Goal: Task Accomplishment & Management: Manage account settings

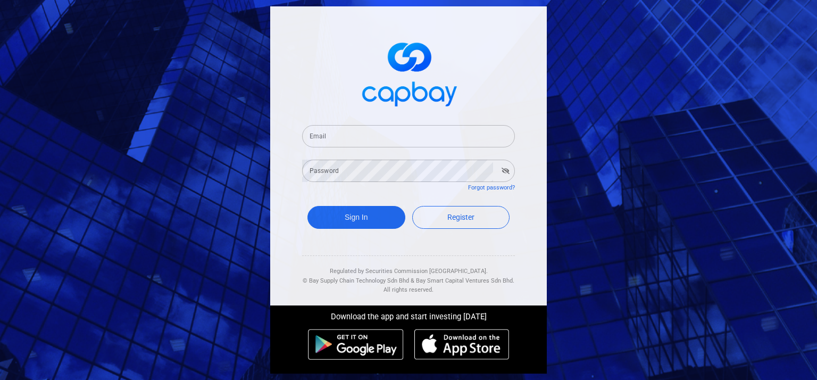
click at [344, 140] on input "Email" at bounding box center [408, 136] width 213 height 22
type input "[EMAIL_ADDRESS][DOMAIN_NAME]"
click at [363, 211] on button "Sign In" at bounding box center [357, 217] width 98 height 23
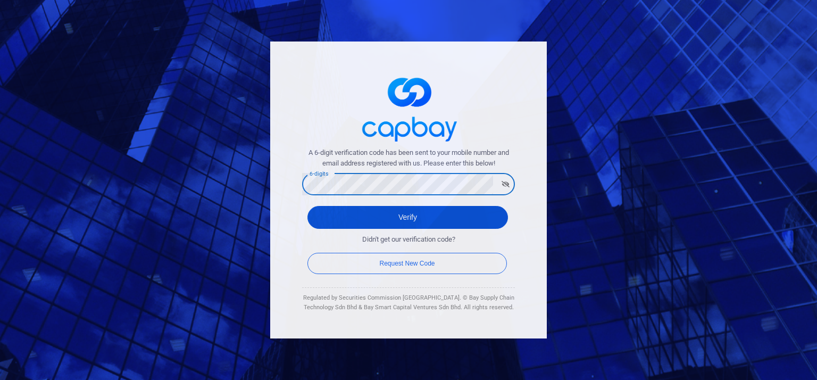
click at [398, 221] on button "Verify" at bounding box center [408, 217] width 201 height 23
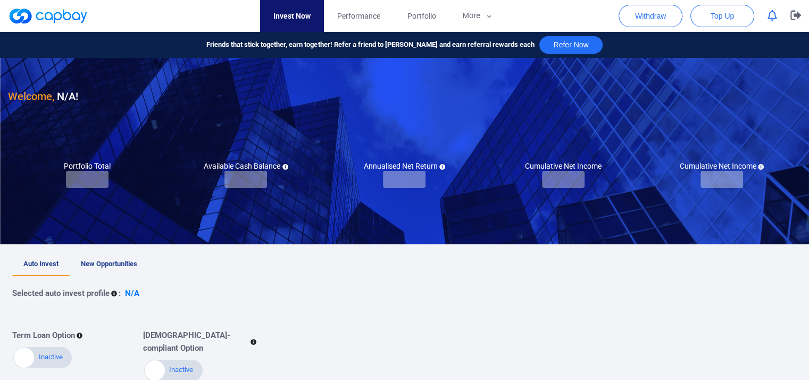
checkbox input "true"
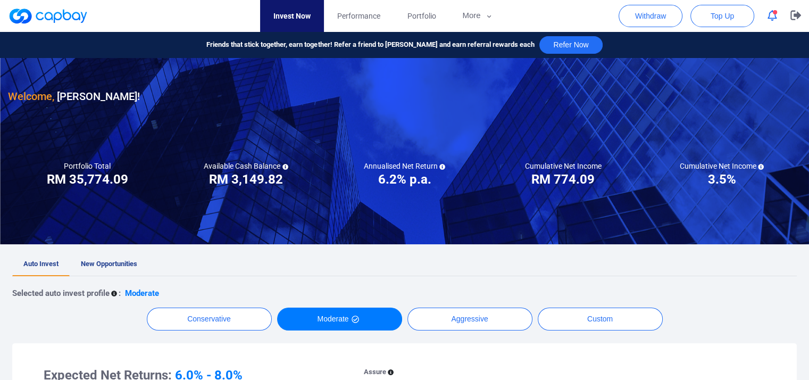
click at [773, 14] on icon "button" at bounding box center [773, 15] width 10 height 11
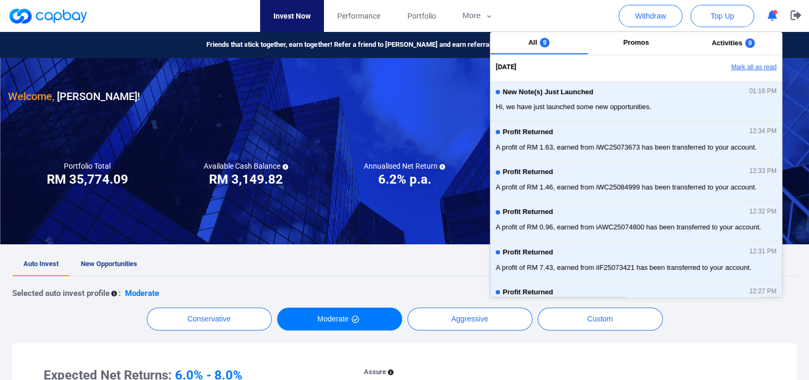
click at [749, 69] on button "Mark all as read" at bounding box center [725, 68] width 114 height 18
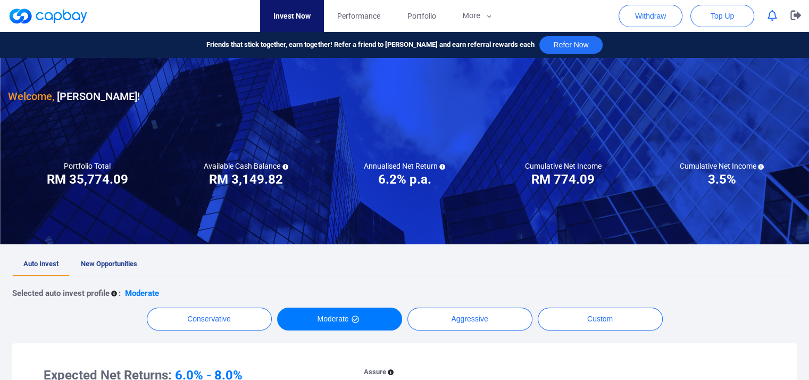
click at [278, 126] on div at bounding box center [404, 151] width 809 height 186
